Goal: Information Seeking & Learning: Learn about a topic

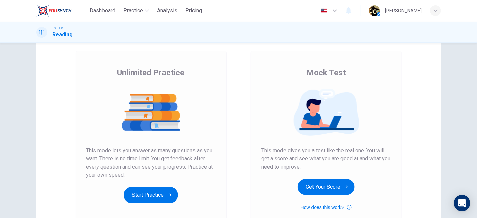
scroll to position [32, 0]
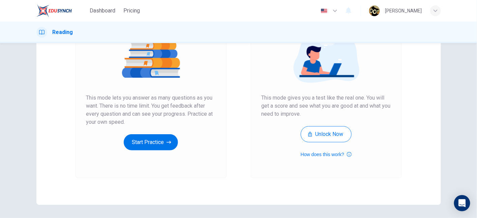
scroll to position [87, 0]
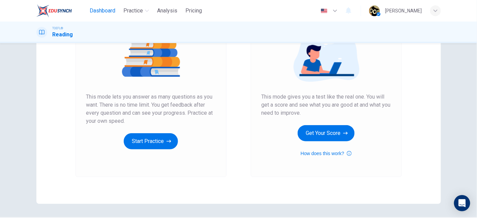
click at [101, 13] on span "Dashboard" at bounding box center [103, 11] width 26 height 8
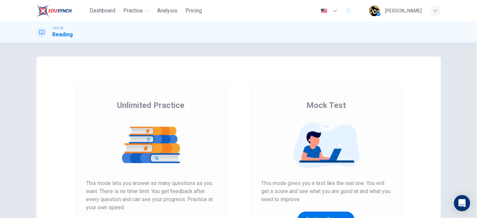
scroll to position [107, 0]
